Goal: Task Accomplishment & Management: Complete application form

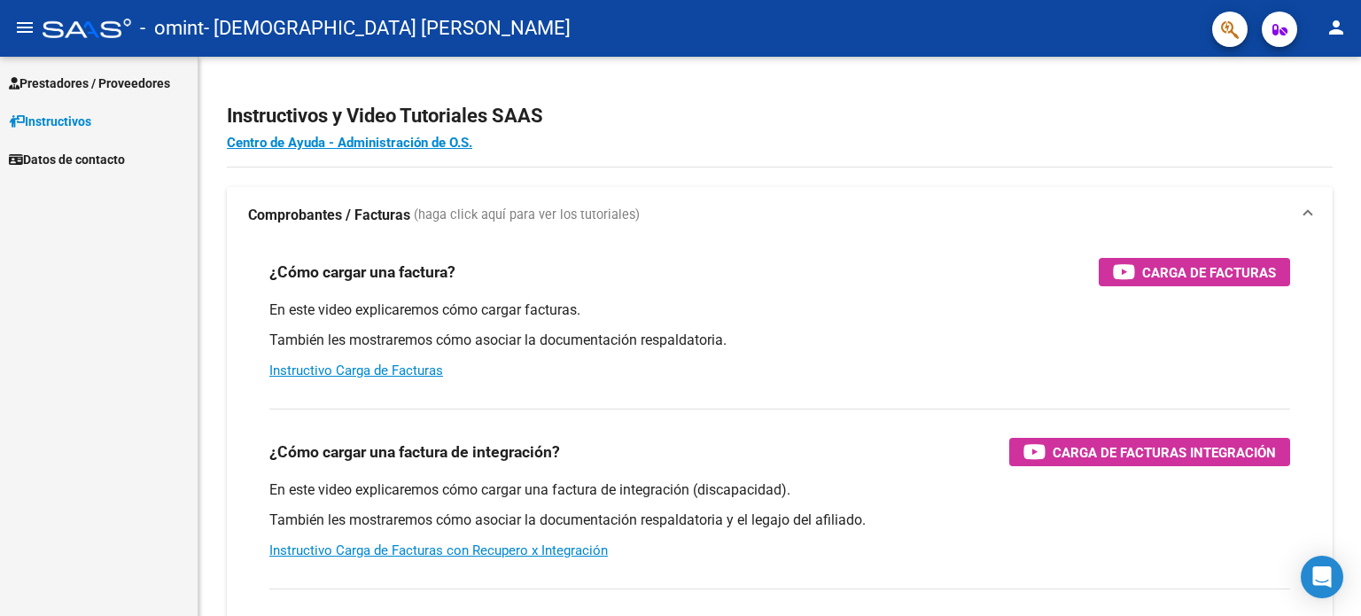
click at [96, 81] on span "Prestadores / Proveedores" at bounding box center [89, 83] width 161 height 19
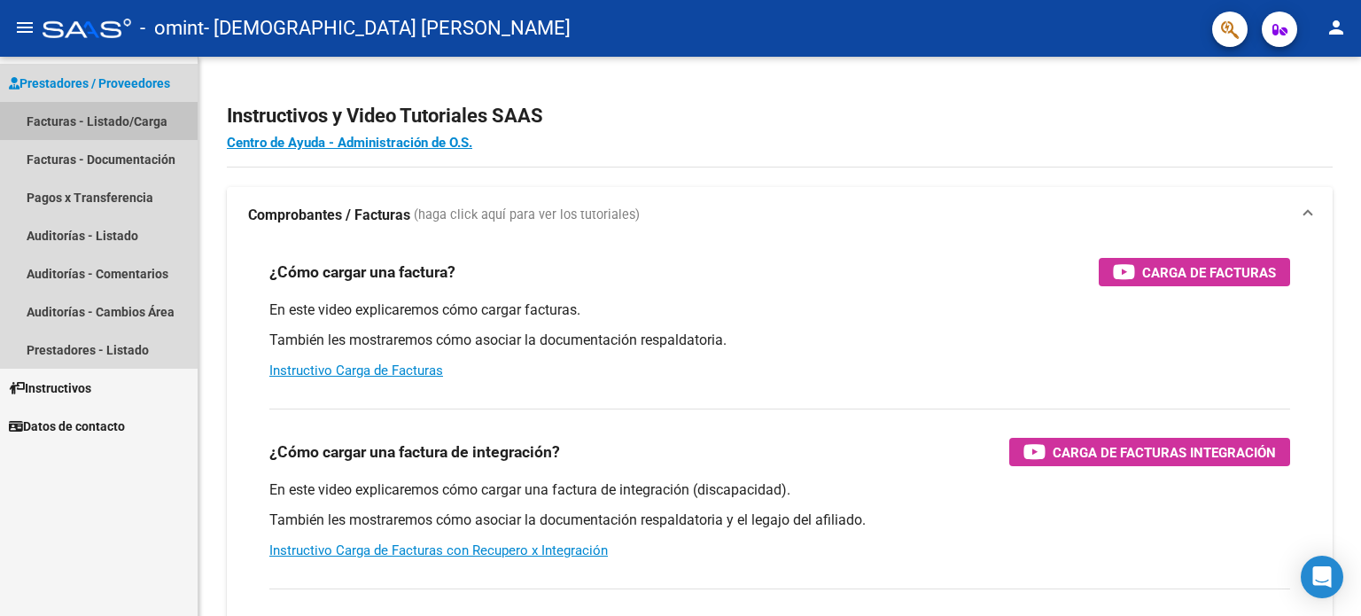
click at [91, 121] on link "Facturas - Listado/Carga" at bounding box center [99, 121] width 198 height 38
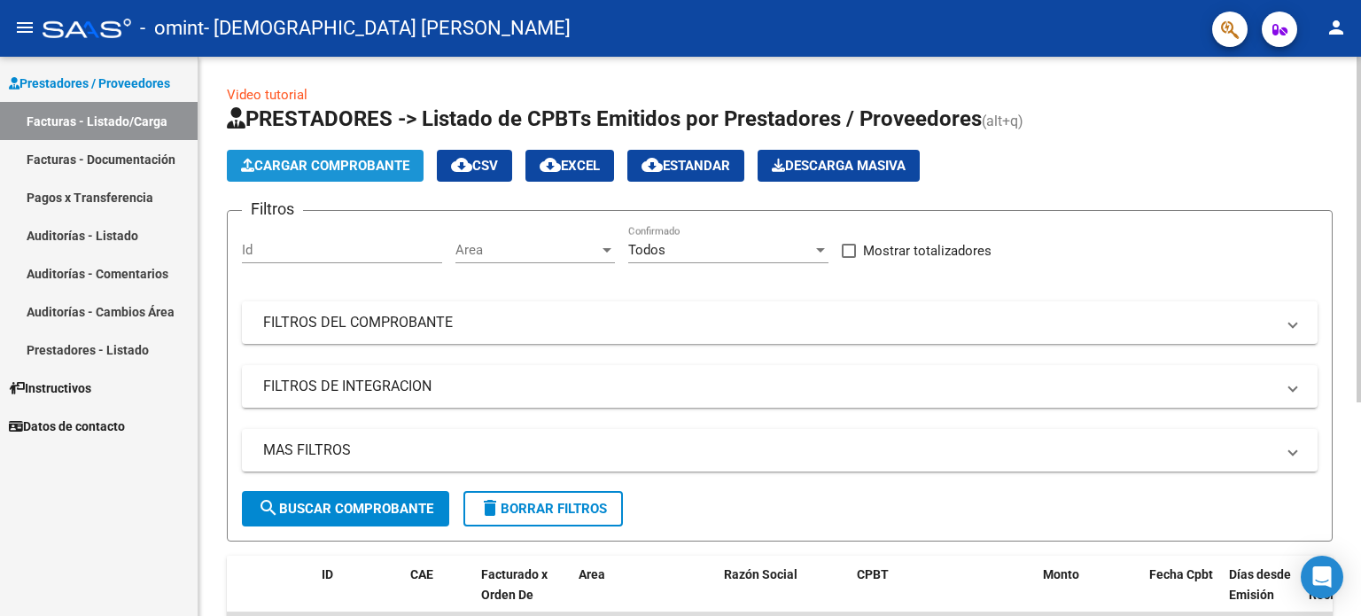
click at [312, 162] on span "Cargar Comprobante" at bounding box center [325, 166] width 168 height 16
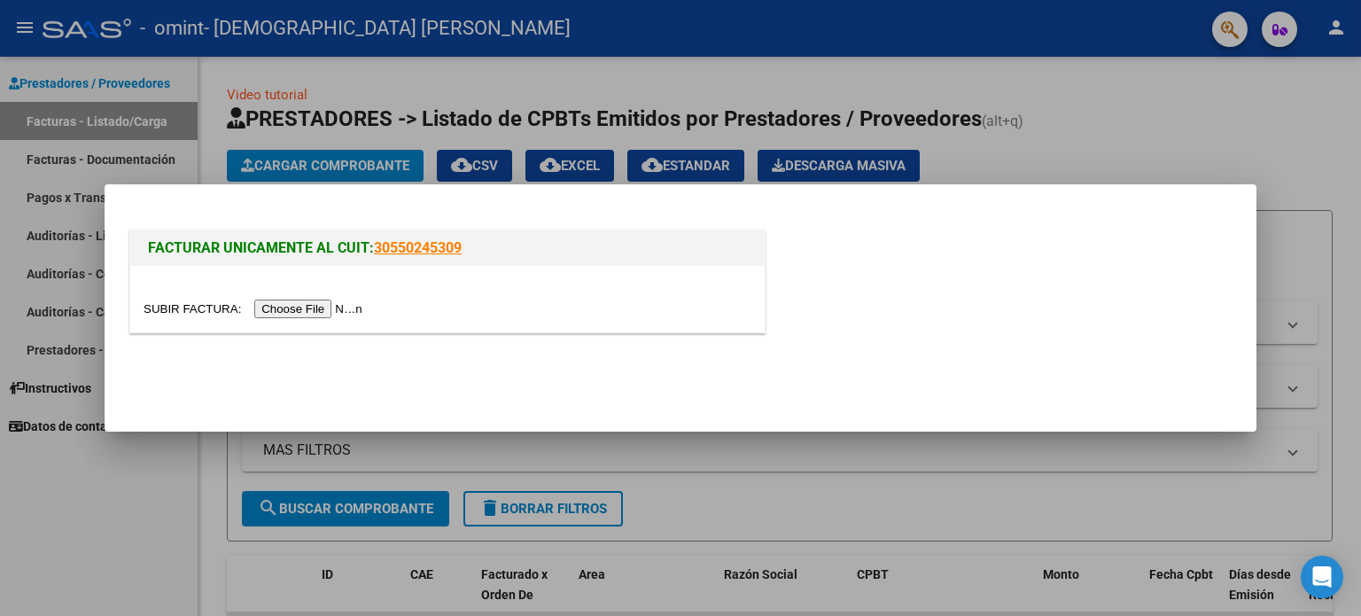
click at [288, 308] on input "file" at bounding box center [256, 309] width 224 height 19
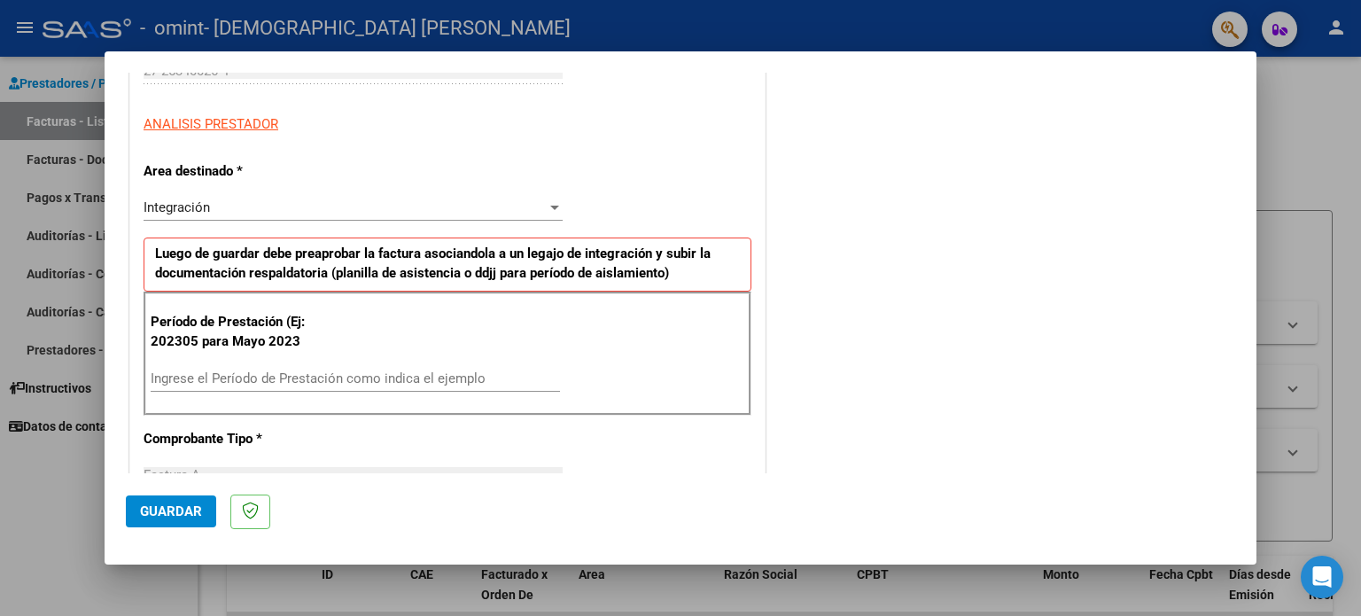
scroll to position [393, 0]
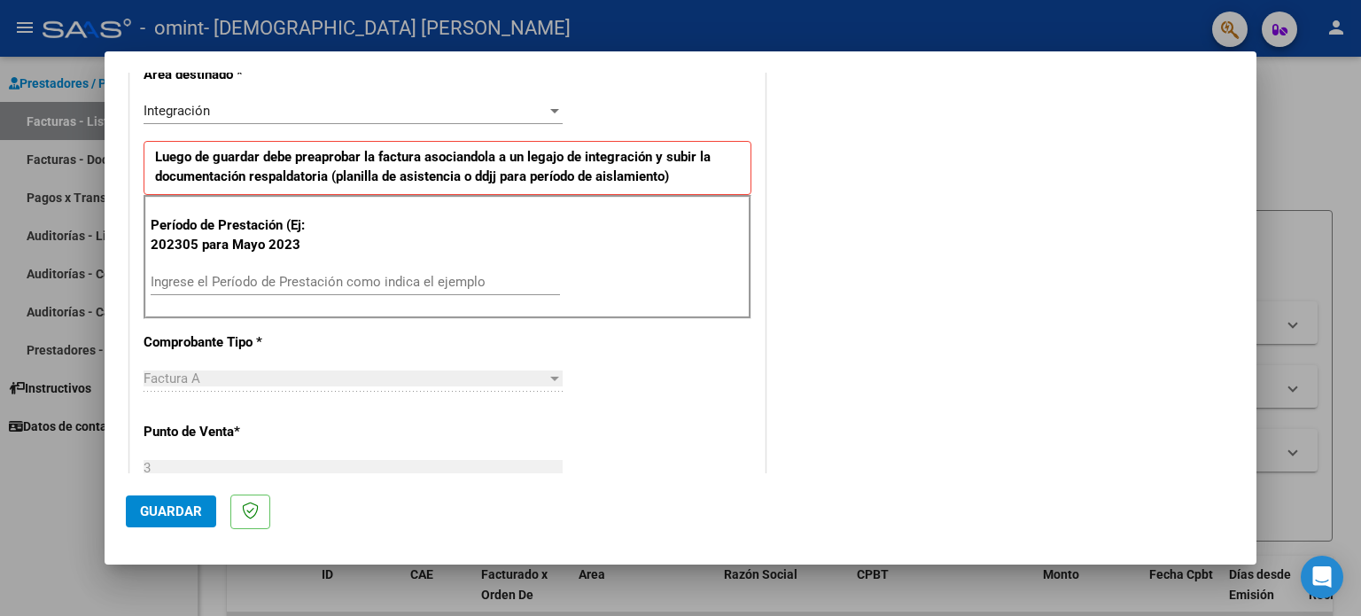
click at [188, 276] on input "Ingrese el Período de Prestación como indica el ejemplo" at bounding box center [355, 282] width 409 height 16
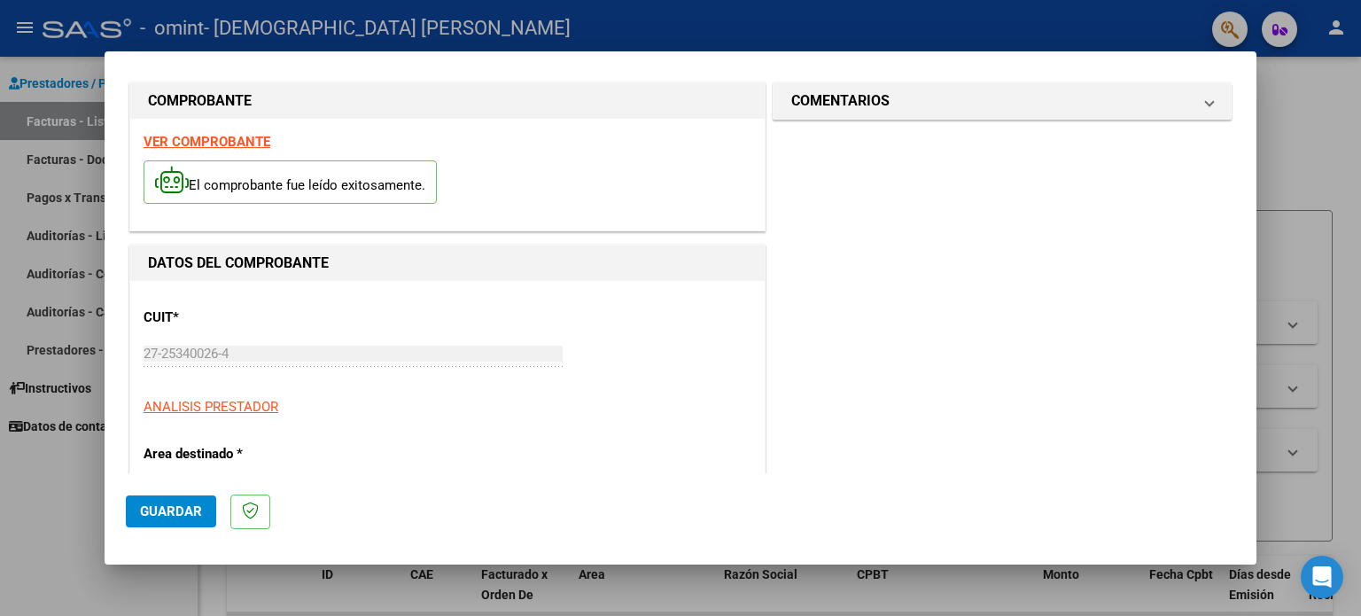
scroll to position [0, 0]
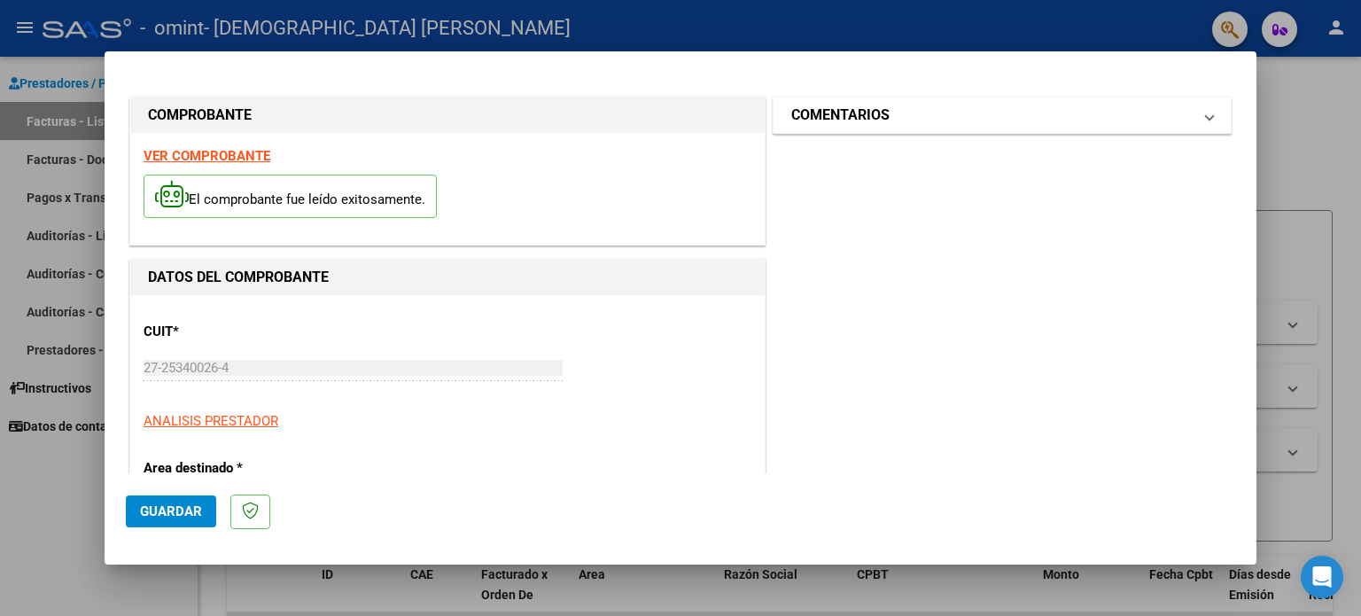
type input "202507"
click at [1030, 119] on mat-panel-title "COMENTARIOS" at bounding box center [991, 115] width 401 height 21
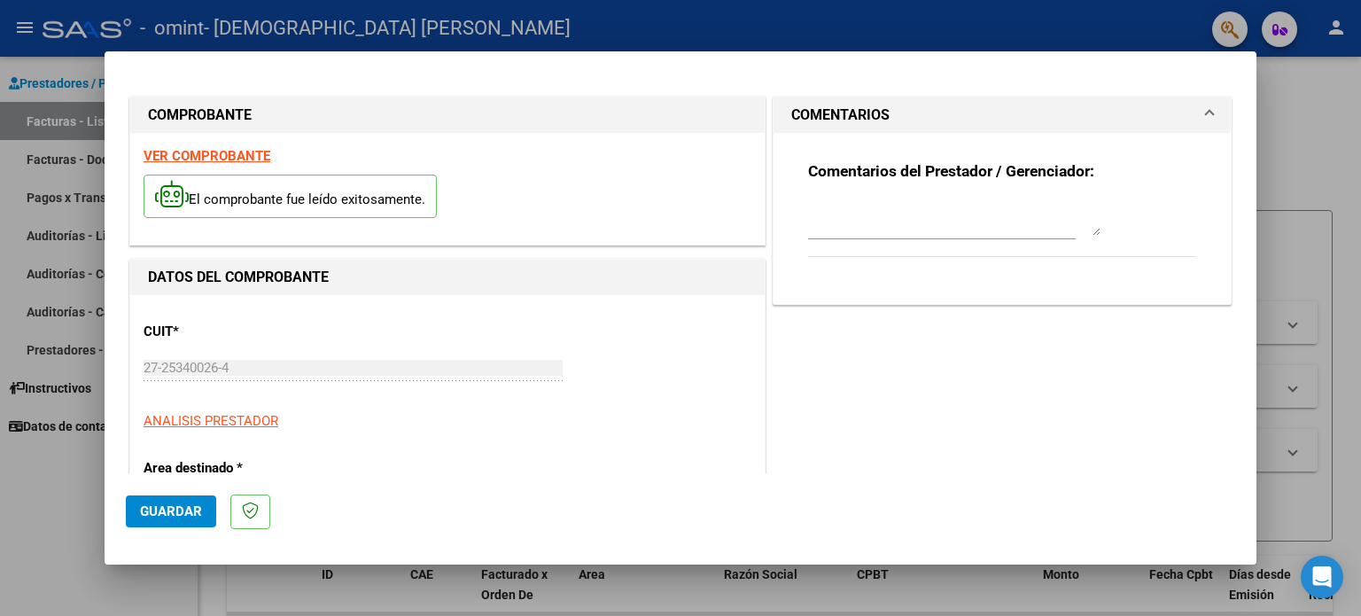
click at [1202, 106] on mat-expansion-panel-header "COMENTARIOS" at bounding box center [1002, 114] width 457 height 35
click at [160, 504] on span "Guardar" at bounding box center [171, 511] width 62 height 16
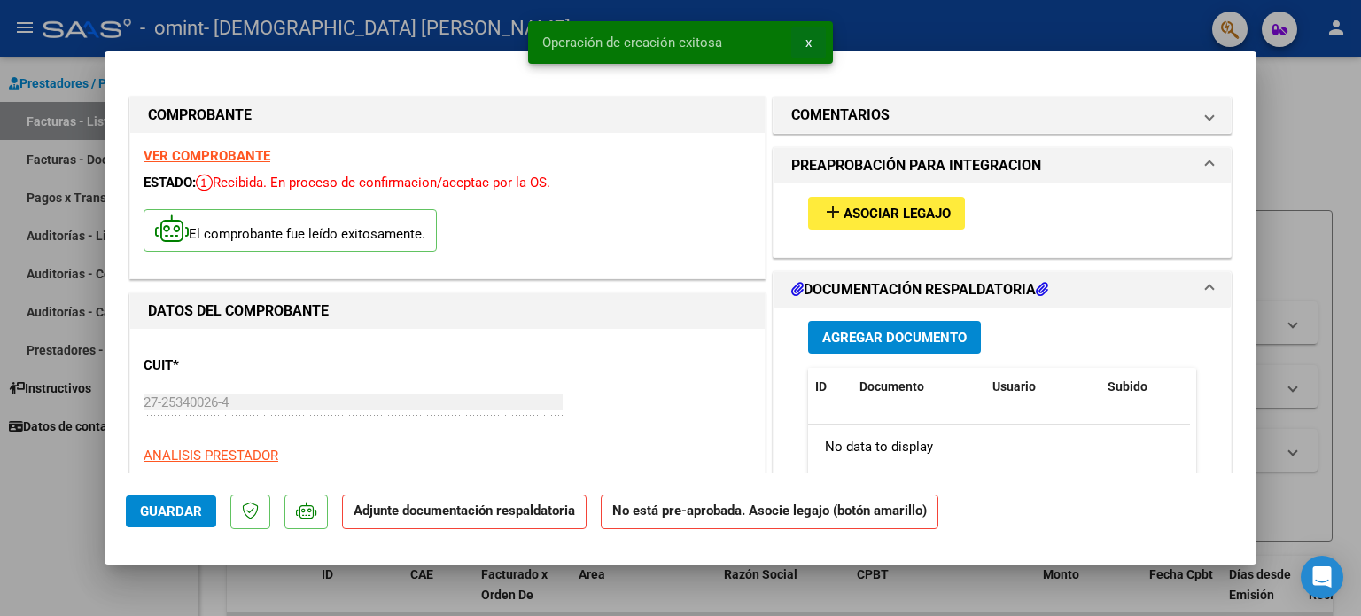
click at [808, 41] on span "x" at bounding box center [809, 43] width 6 height 16
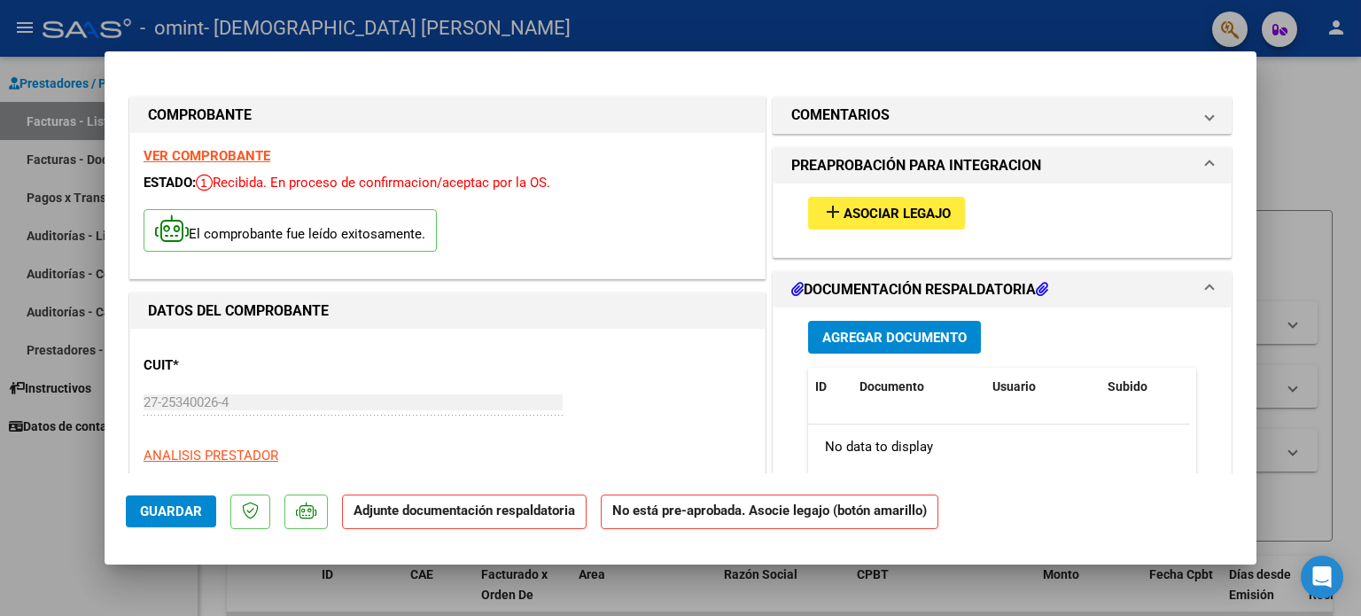
click at [899, 212] on span "Asociar Legajo" at bounding box center [897, 214] width 107 height 16
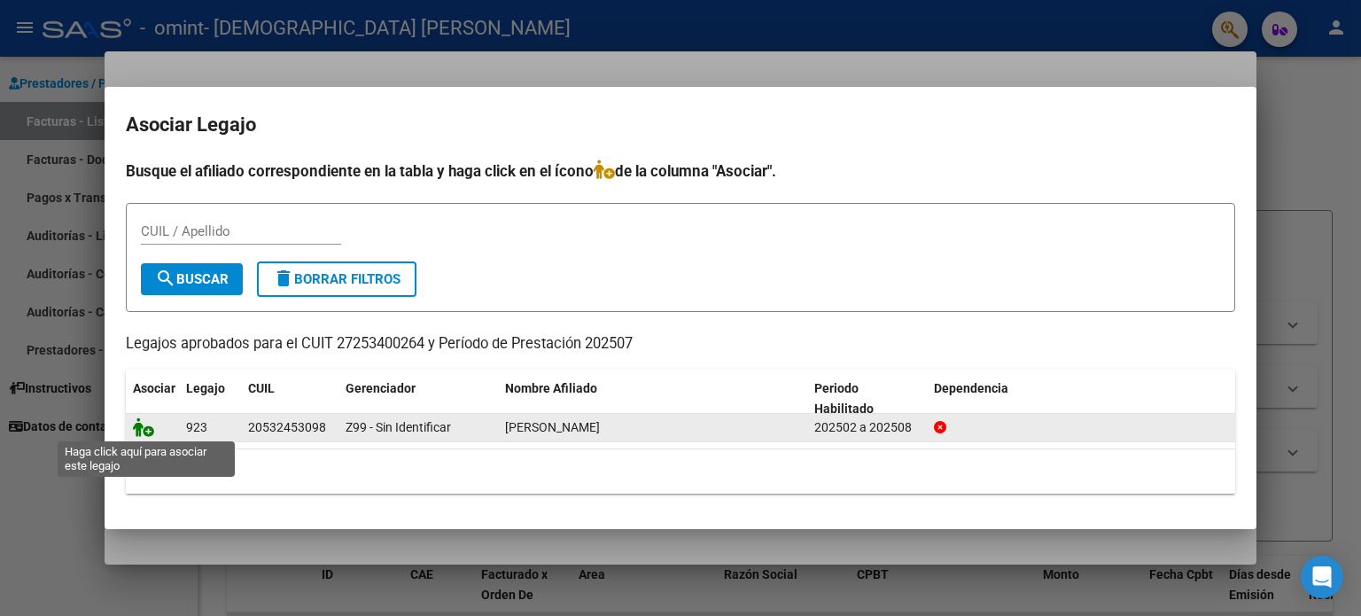
click at [145, 426] on icon at bounding box center [143, 426] width 21 height 19
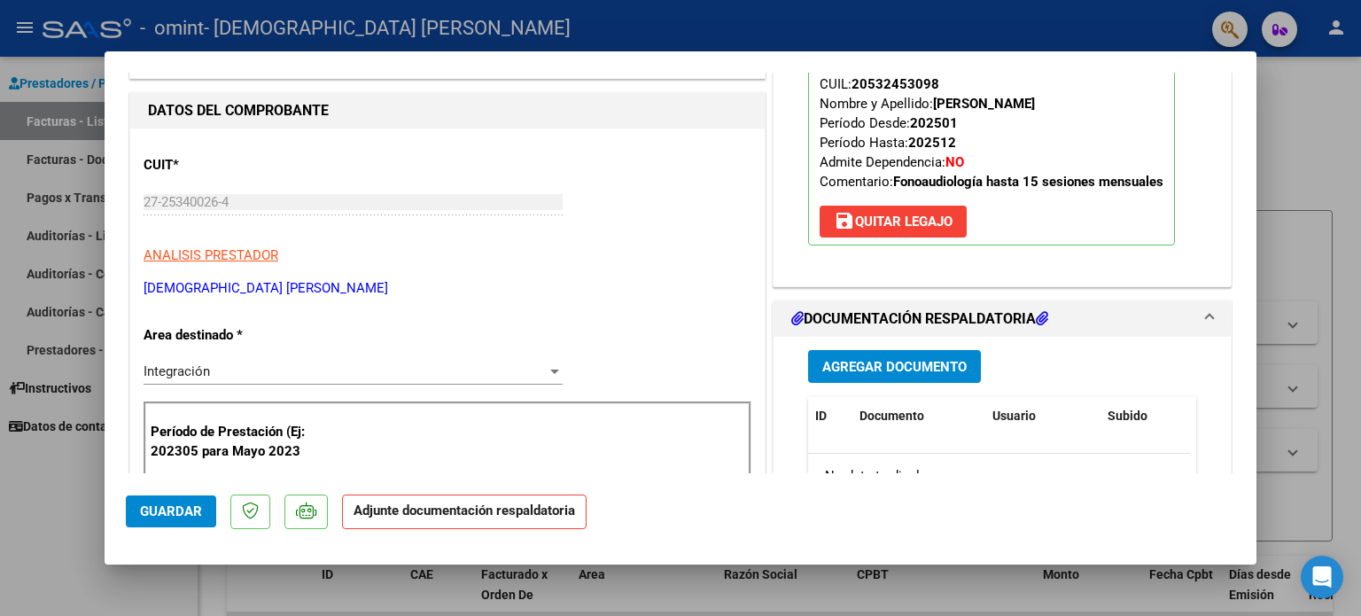
scroll to position [354, 0]
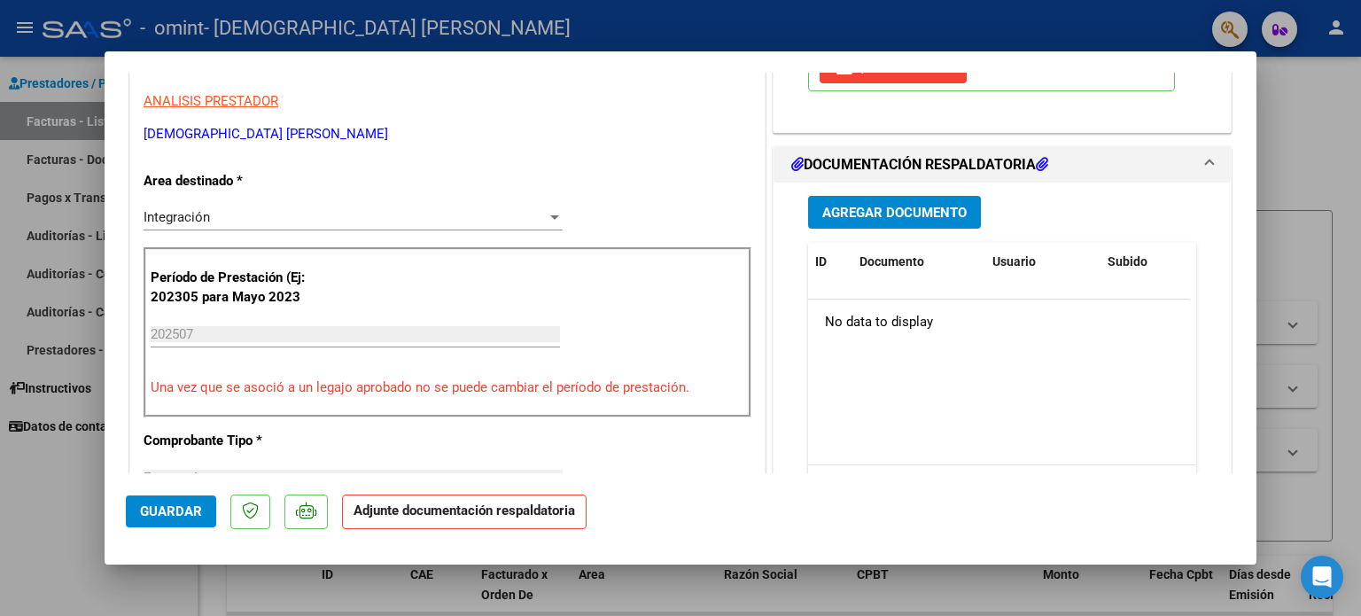
click at [880, 207] on span "Agregar Documento" at bounding box center [894, 213] width 144 height 16
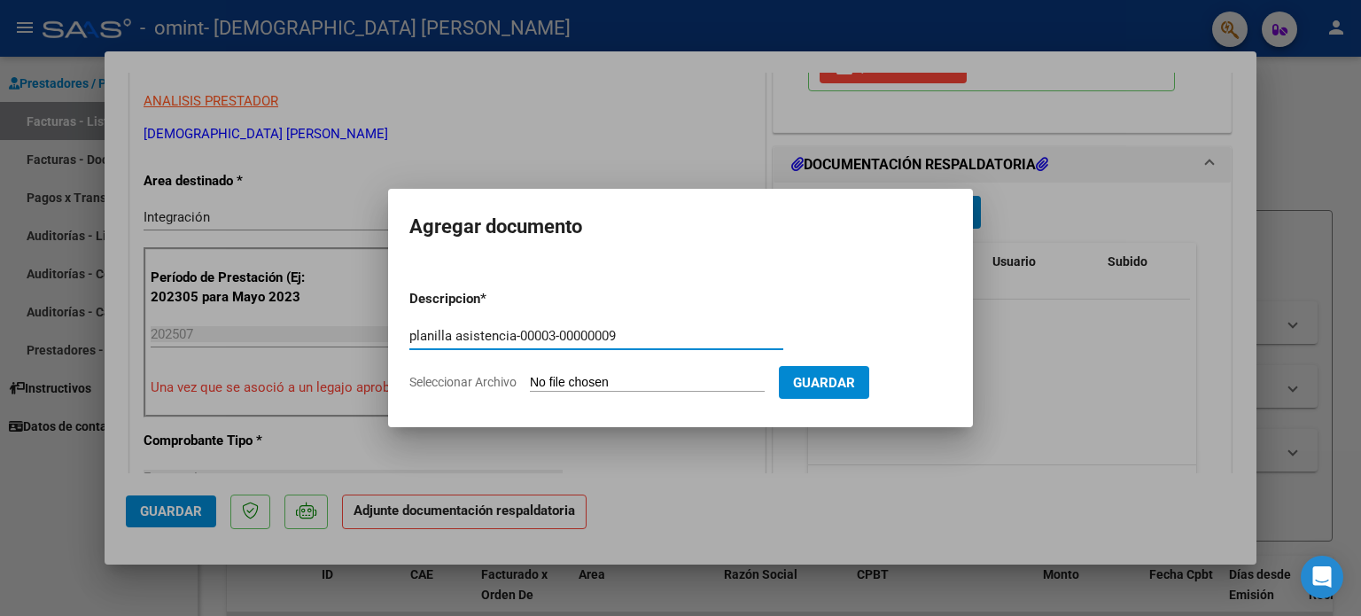
type input "planilla asistencia-00003-00000009"
click at [484, 380] on span "Seleccionar Archivo" at bounding box center [462, 382] width 107 height 14
click at [530, 380] on input "Seleccionar Archivo" at bounding box center [647, 383] width 235 height 17
type input "C:\fakepath\planilla asistencia-00003-00000009 [PERSON_NAME] .pdf"
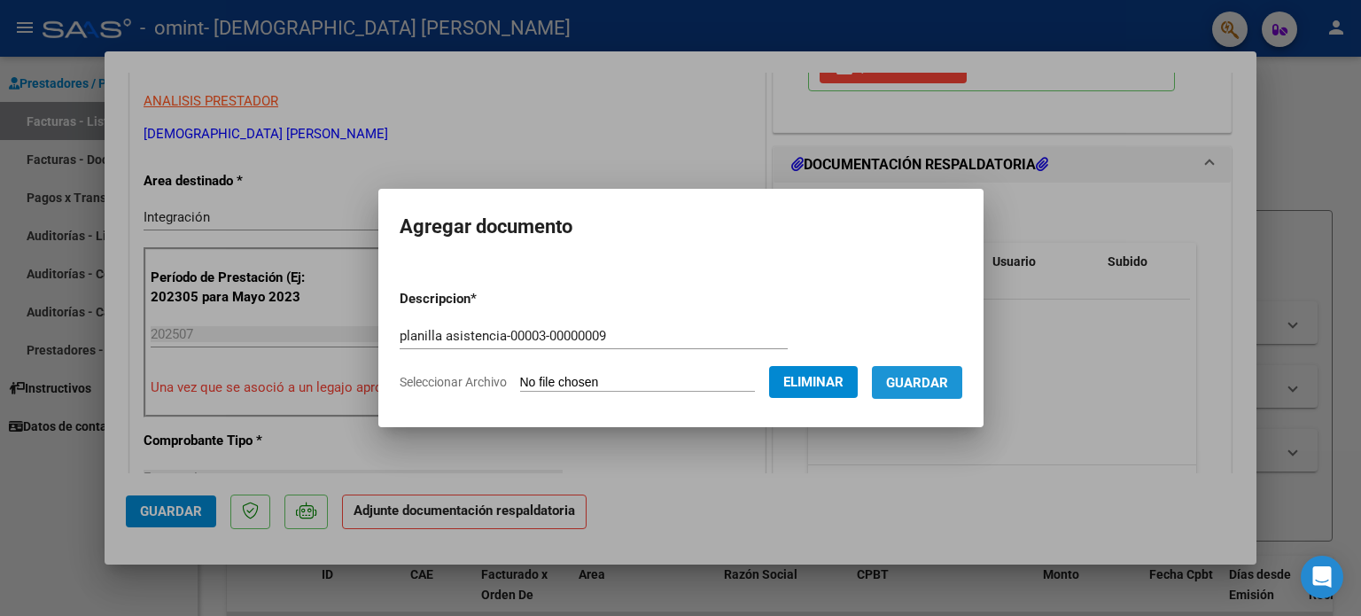
click at [919, 383] on span "Guardar" at bounding box center [917, 383] width 62 height 16
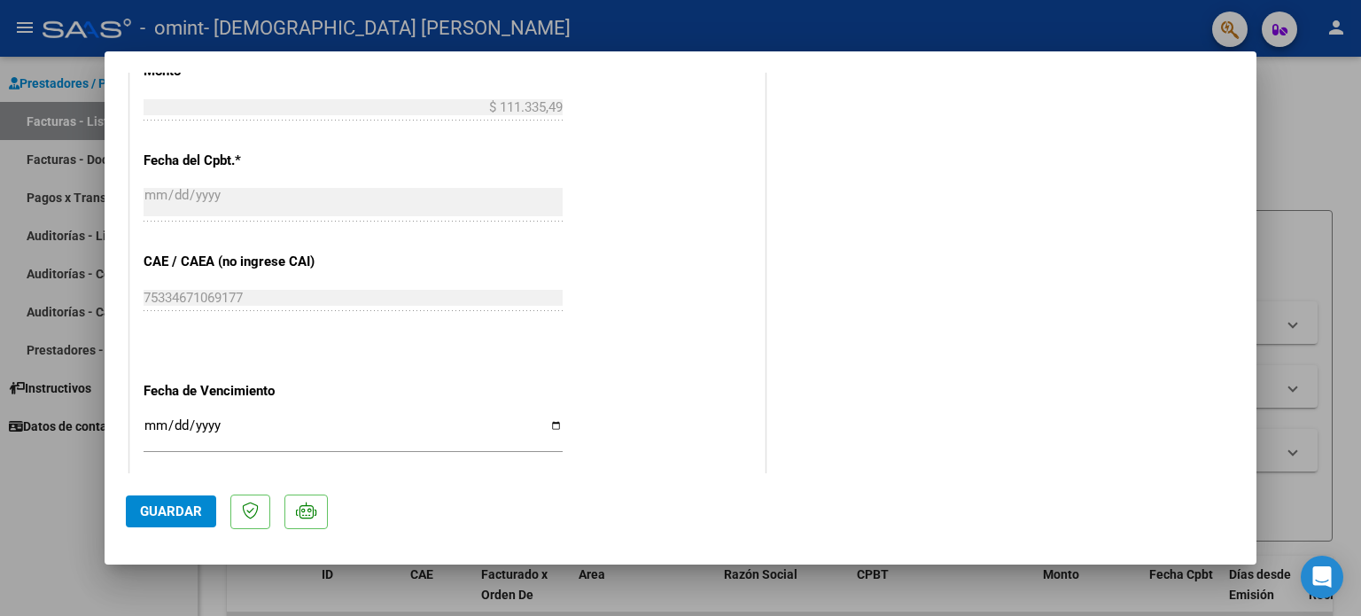
scroll to position [1025, 0]
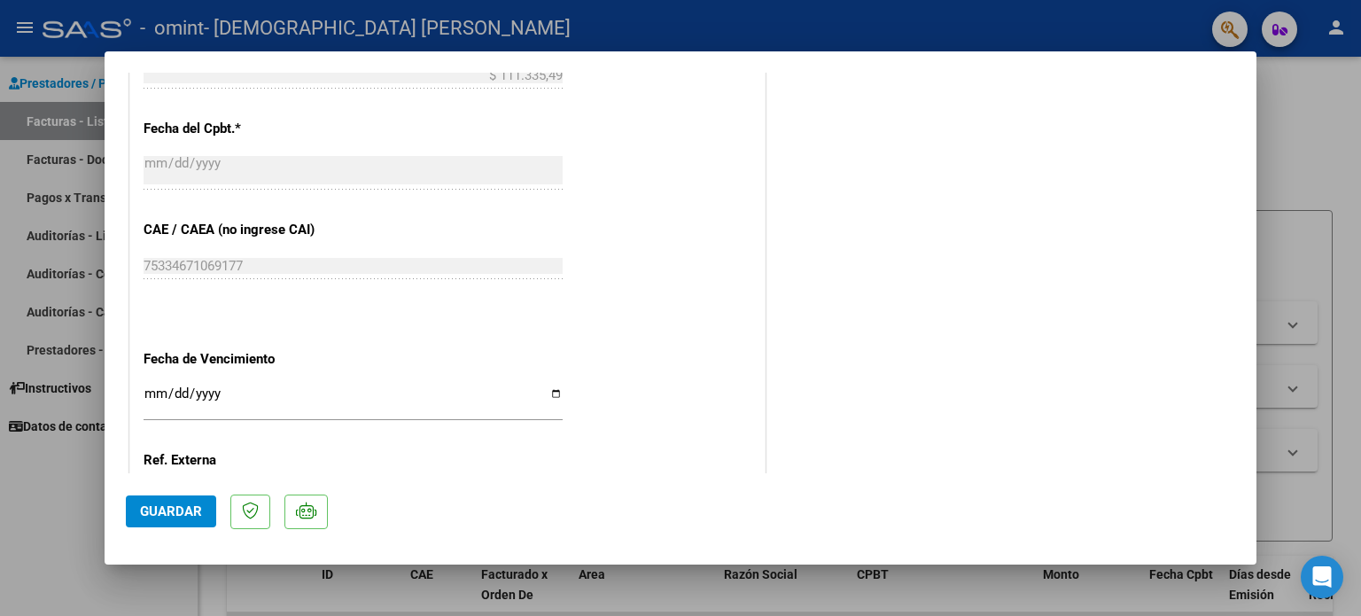
click at [156, 510] on span "Guardar" at bounding box center [171, 511] width 62 height 16
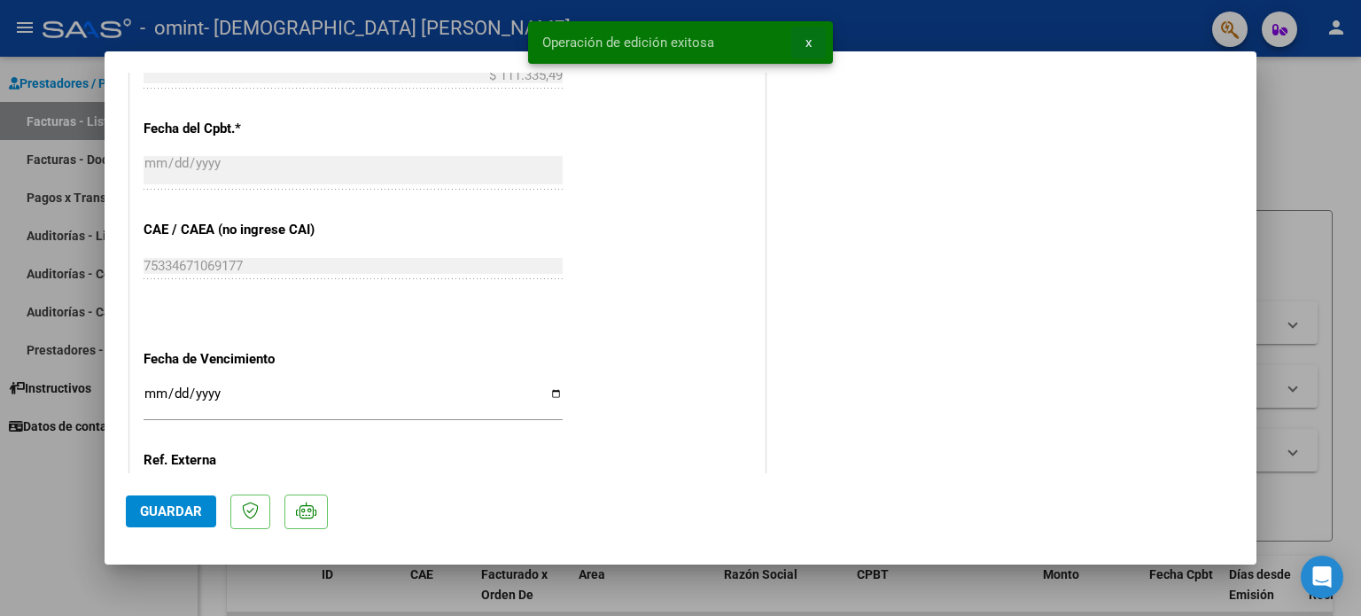
click at [807, 42] on span "x" at bounding box center [809, 43] width 6 height 16
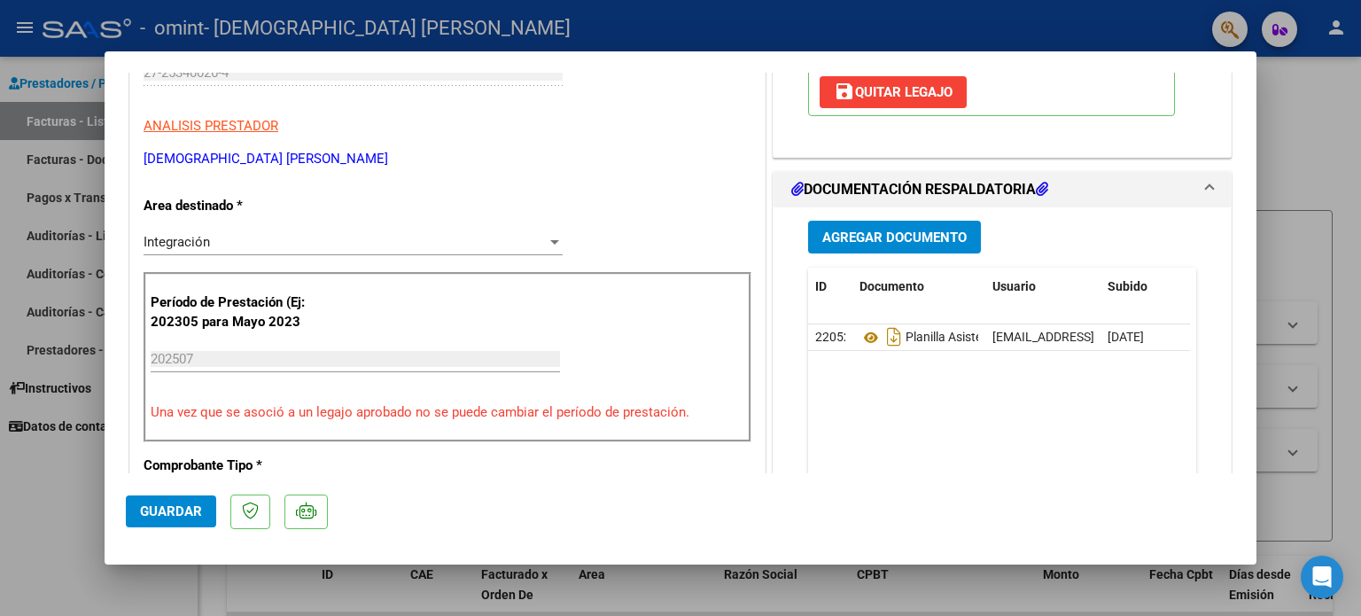
scroll to position [0, 0]
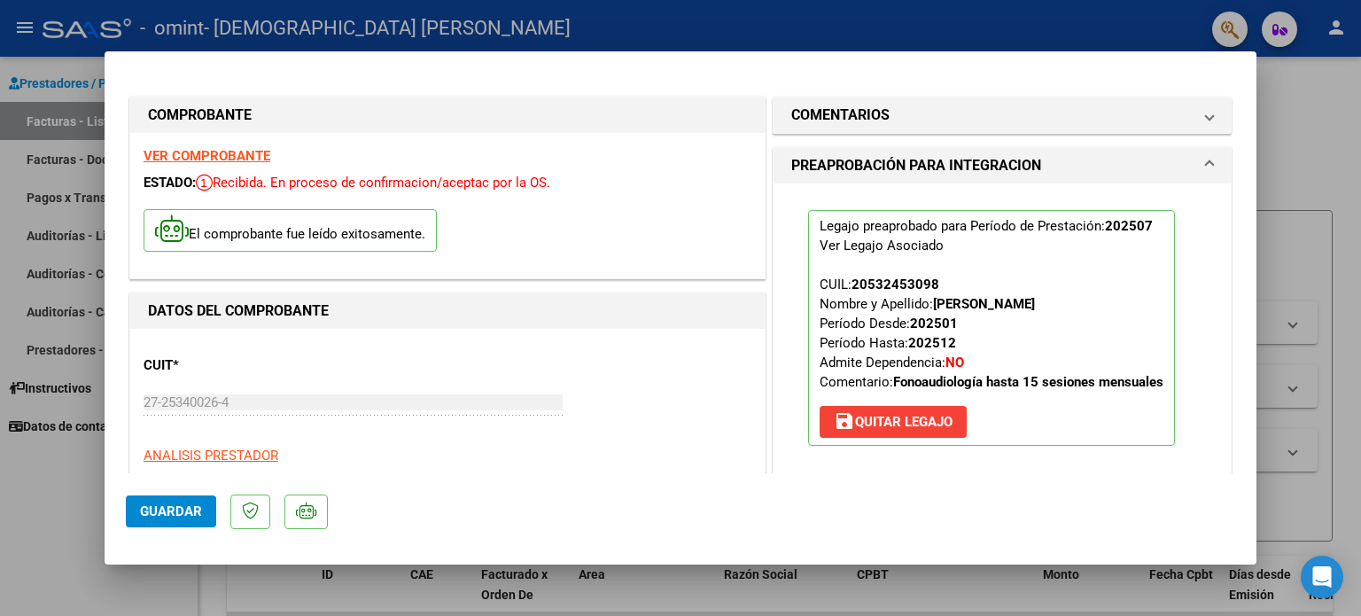
click at [1316, 163] on div at bounding box center [680, 308] width 1361 height 616
type input "$ 0,00"
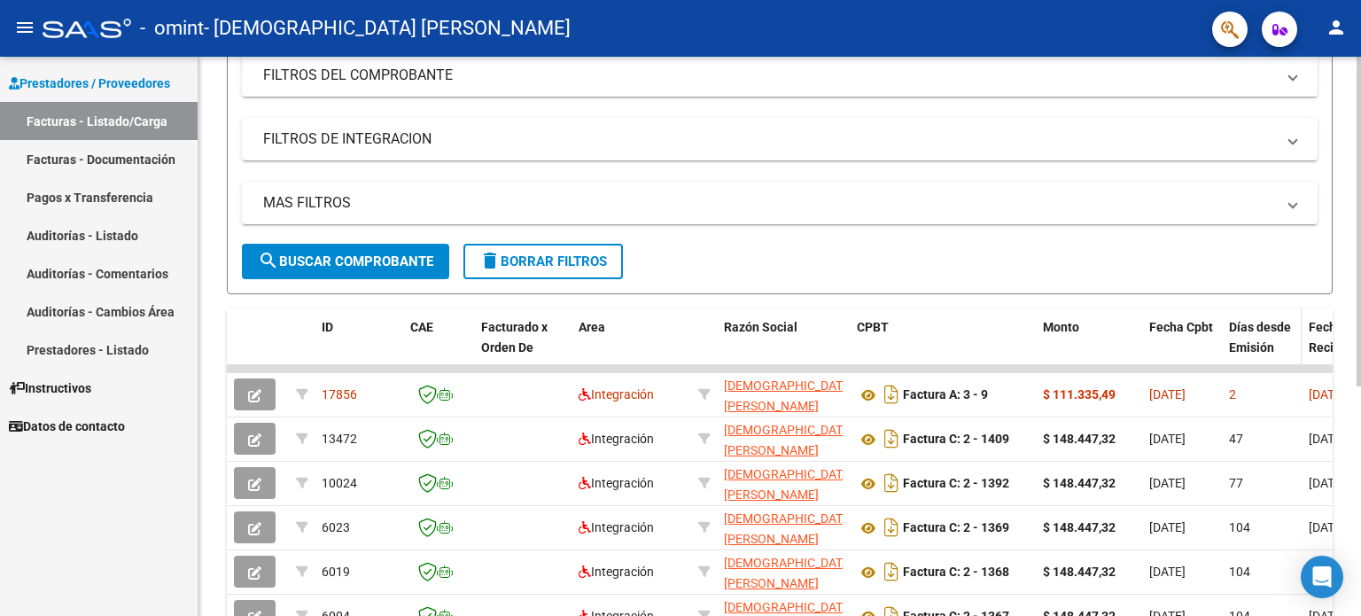
scroll to position [245, 0]
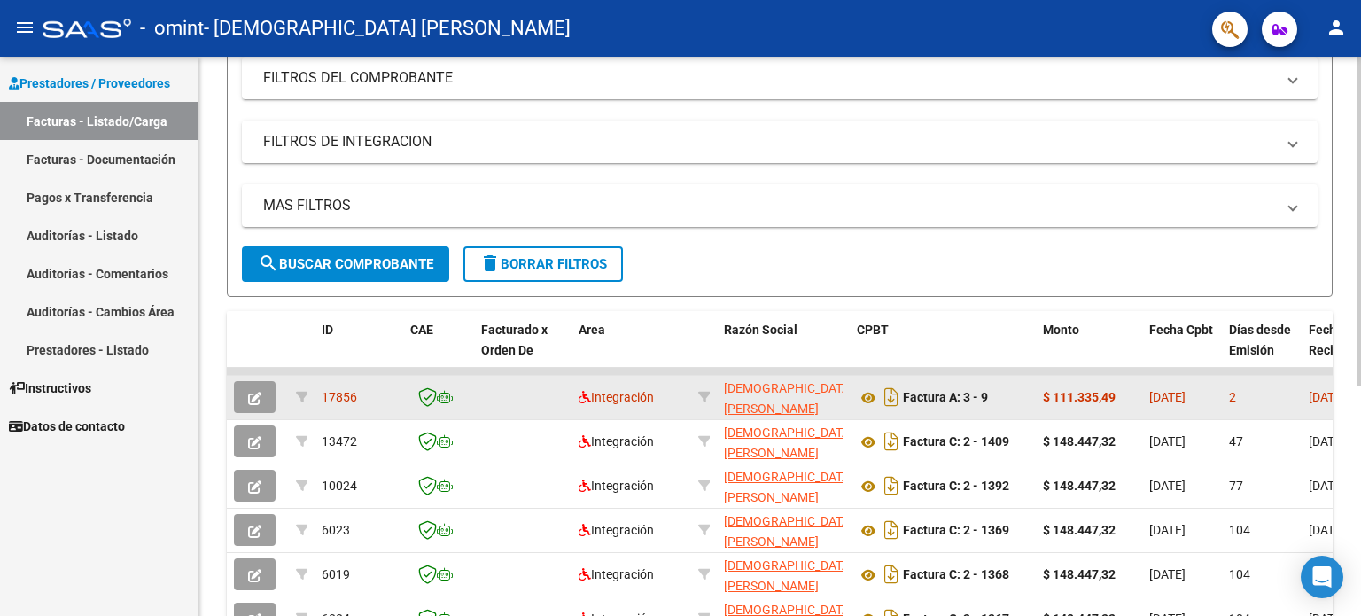
drag, startPoint x: 1296, startPoint y: 249, endPoint x: 1175, endPoint y: 393, distance: 188.0
click at [1175, 393] on div "Video tutorial PRESTADORES -> Listado de CPBTs Emitidos por Prestadores / Prove…" at bounding box center [780, 266] width 1106 height 852
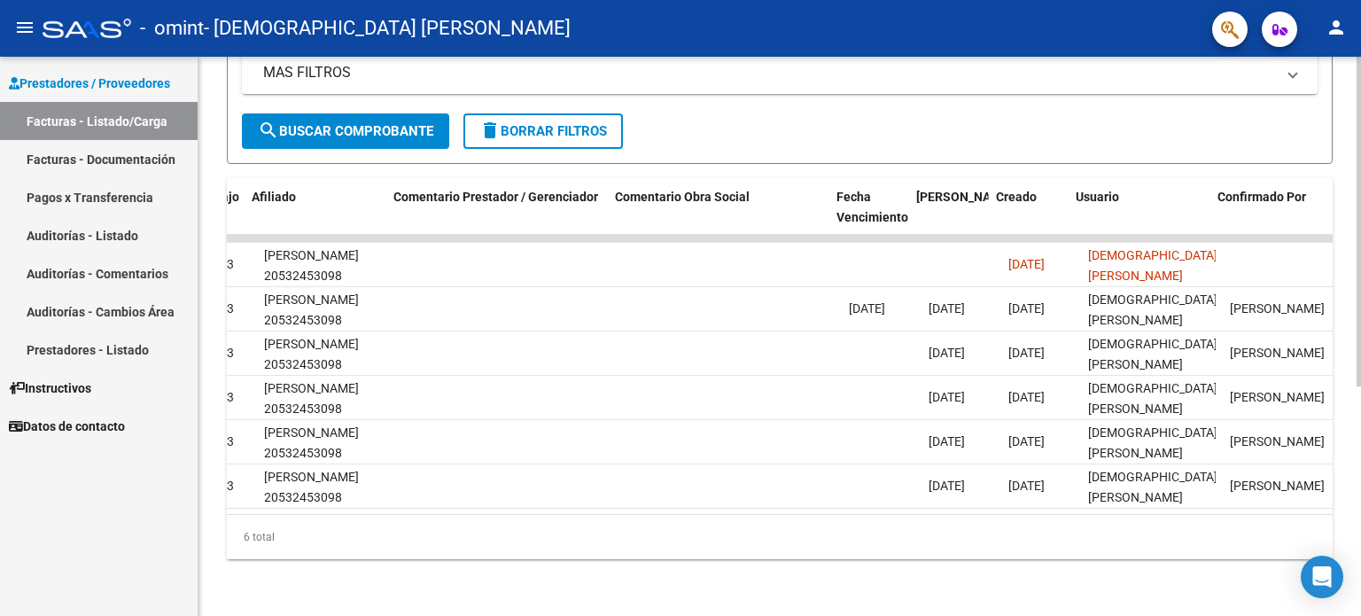
scroll to position [0, 2587]
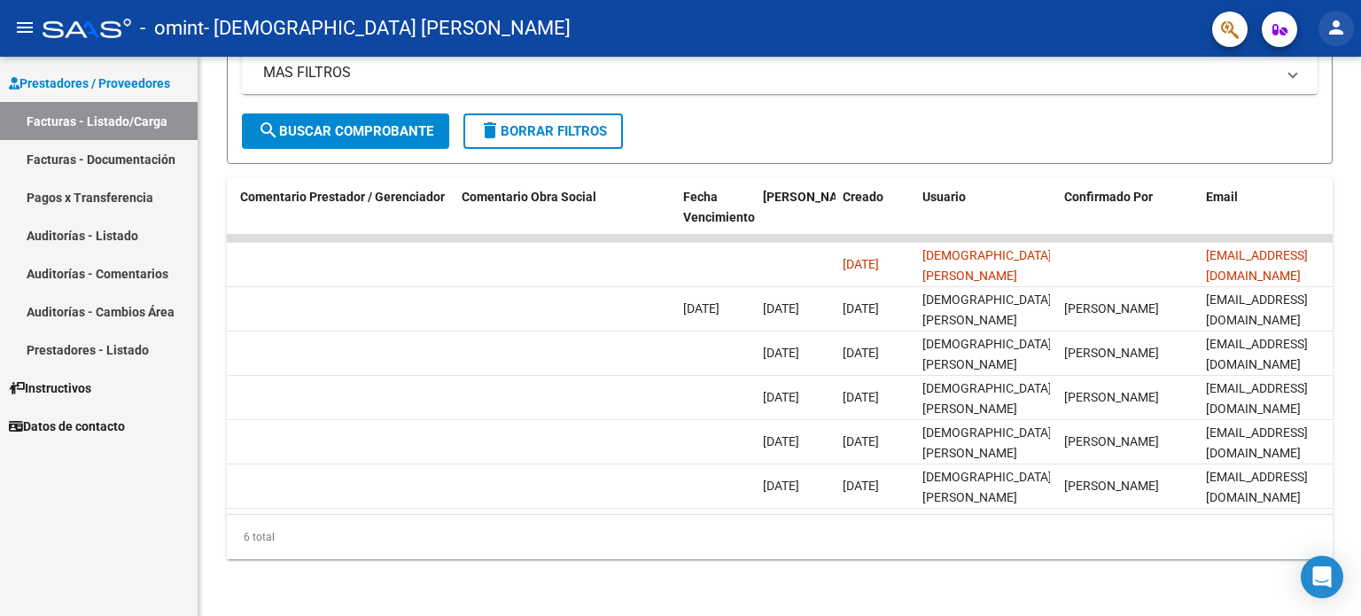
click at [1334, 26] on mat-icon "person" at bounding box center [1336, 27] width 21 height 21
click at [1307, 113] on button "exit_to_app Salir" at bounding box center [1300, 117] width 108 height 43
